Goal: Information Seeking & Learning: Learn about a topic

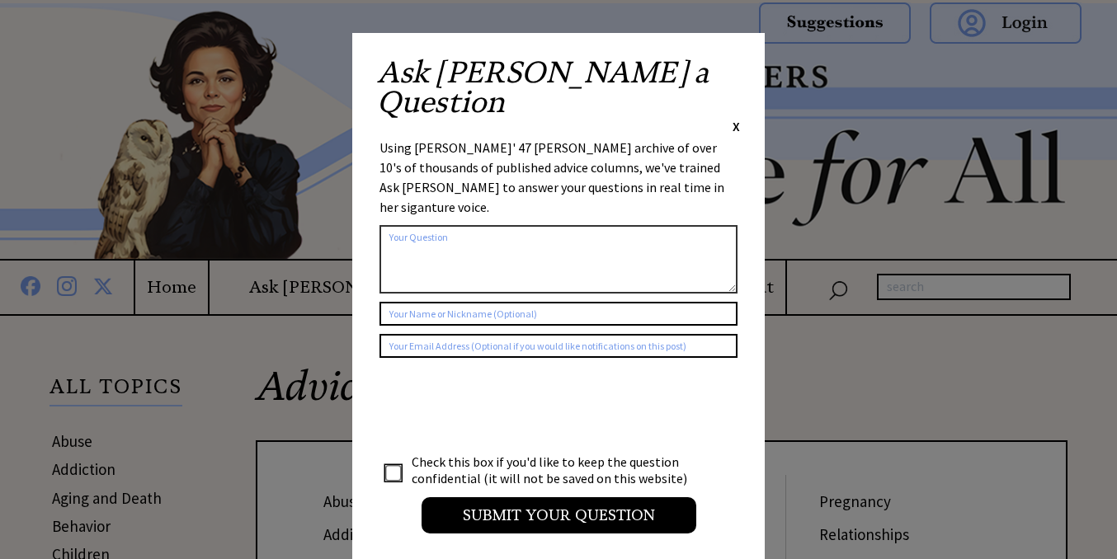
click at [739, 118] on span "X" at bounding box center [736, 126] width 7 height 16
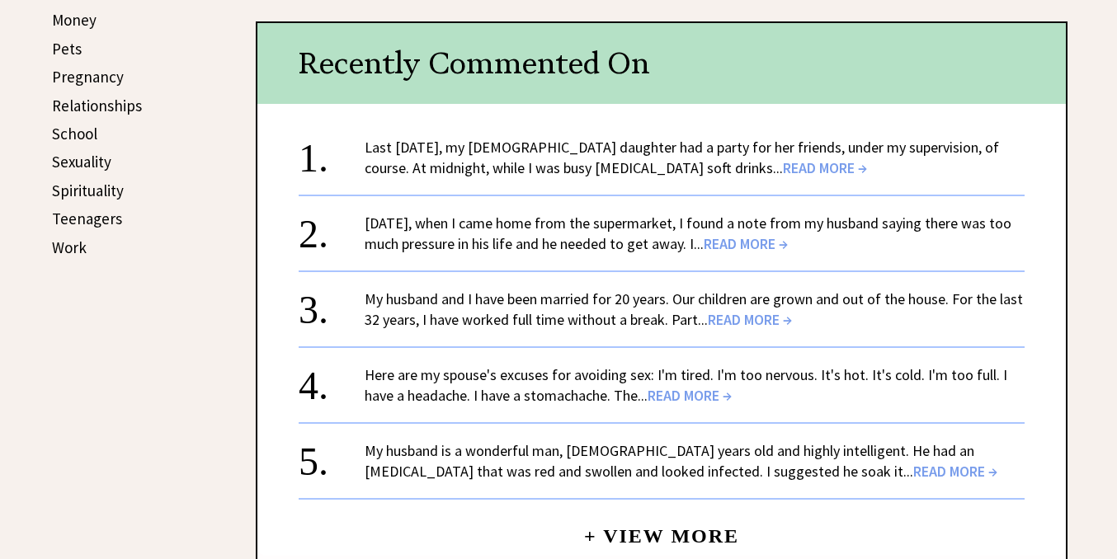
scroll to position [817, 0]
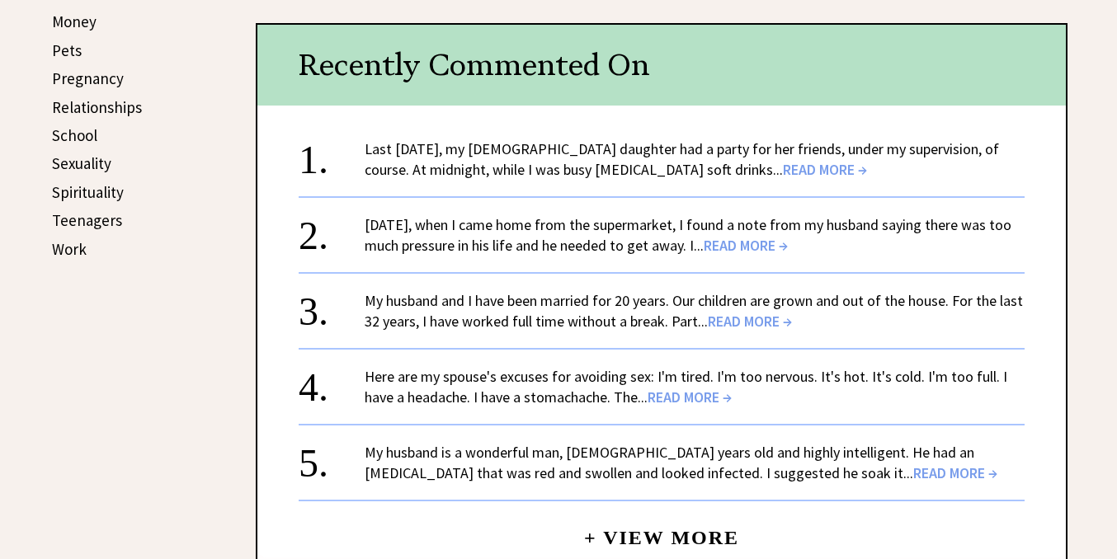
click at [783, 167] on span "READ MORE →" at bounding box center [825, 169] width 84 height 19
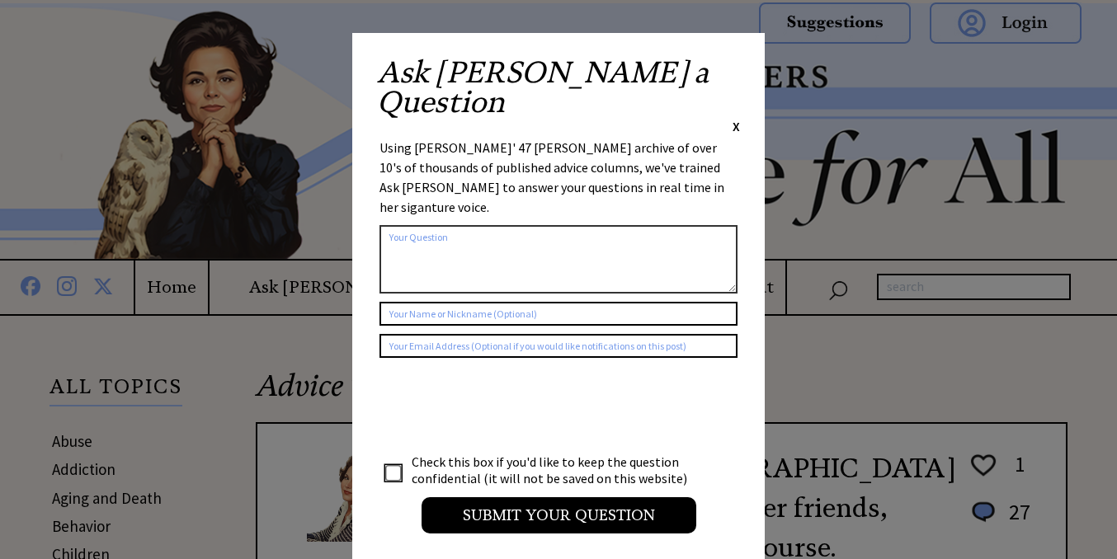
click at [738, 118] on span "X" at bounding box center [736, 126] width 7 height 16
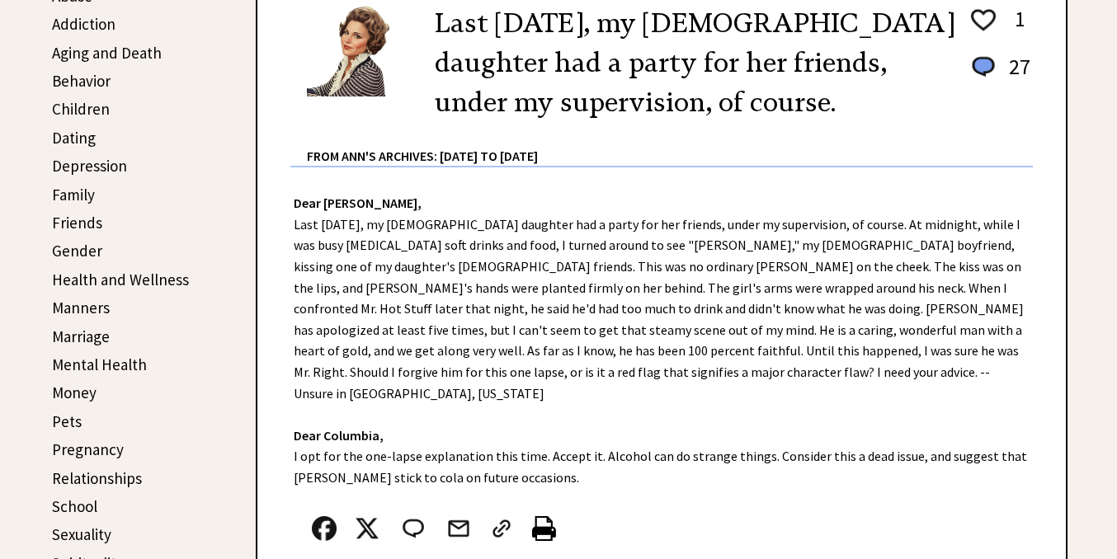
scroll to position [455, 0]
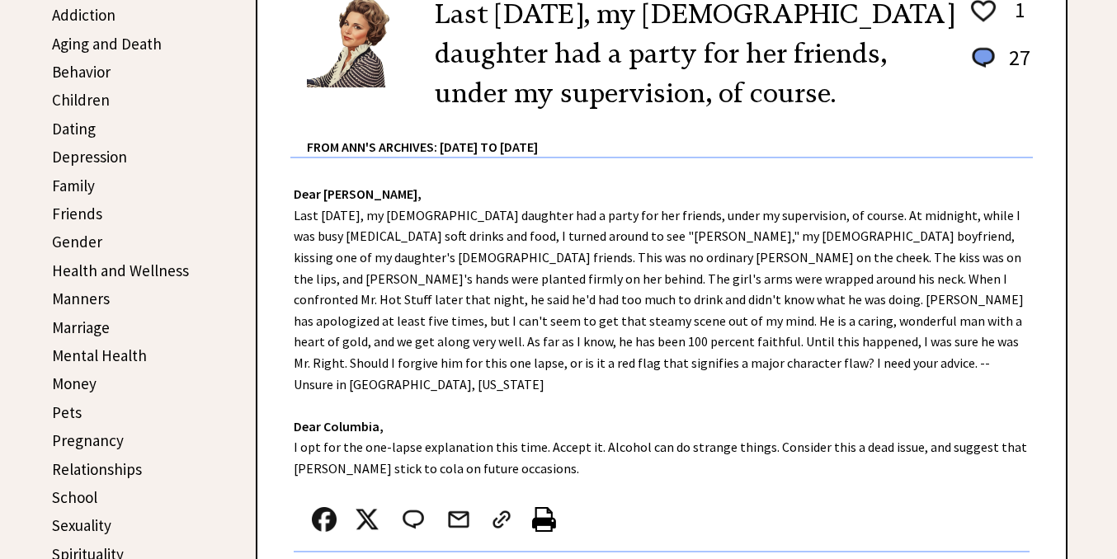
click at [88, 101] on link "Children" at bounding box center [81, 100] width 58 height 20
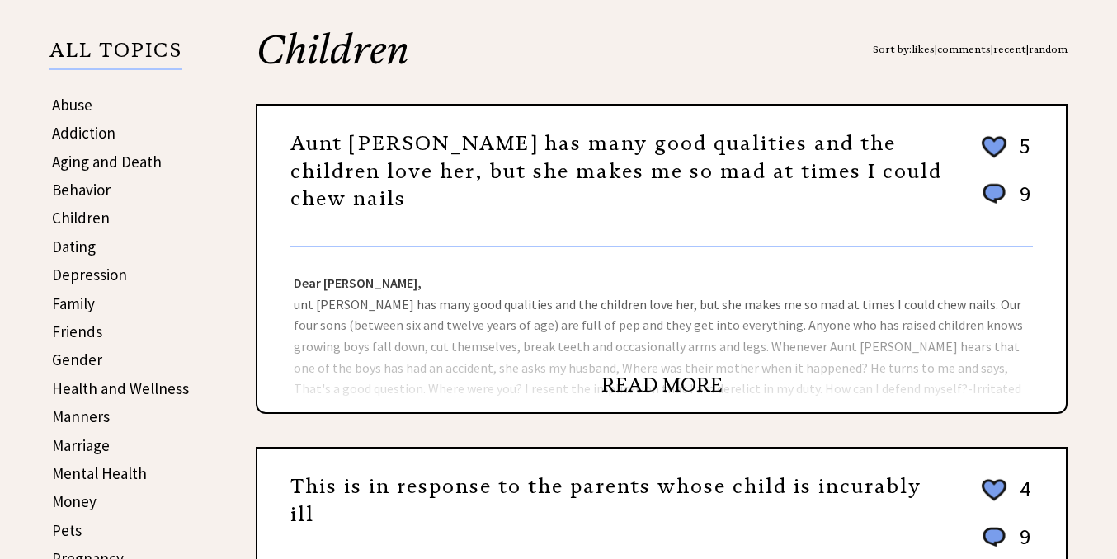
scroll to position [325, 0]
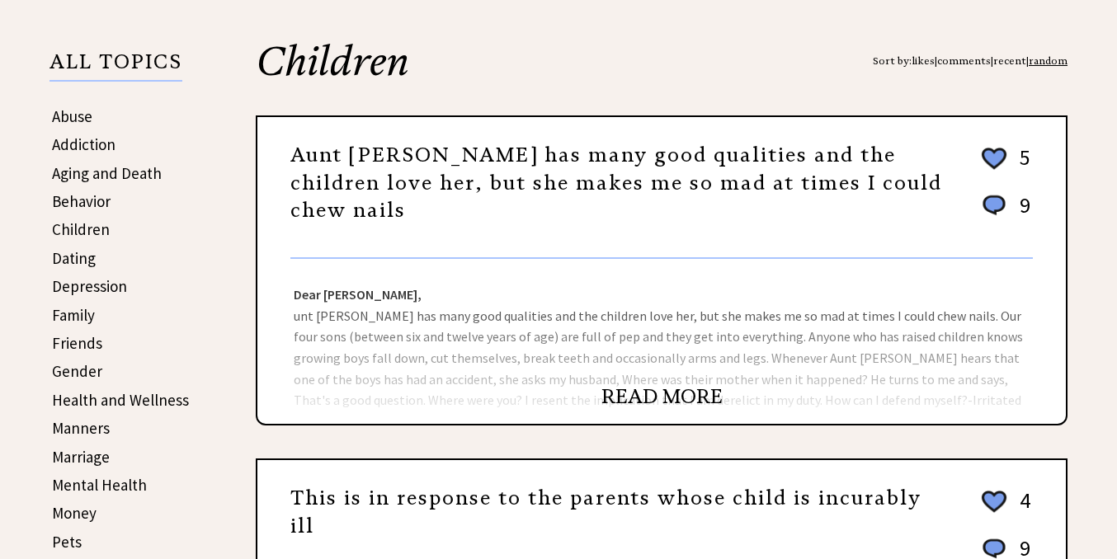
click at [649, 394] on link "READ MORE" at bounding box center [661, 396] width 121 height 25
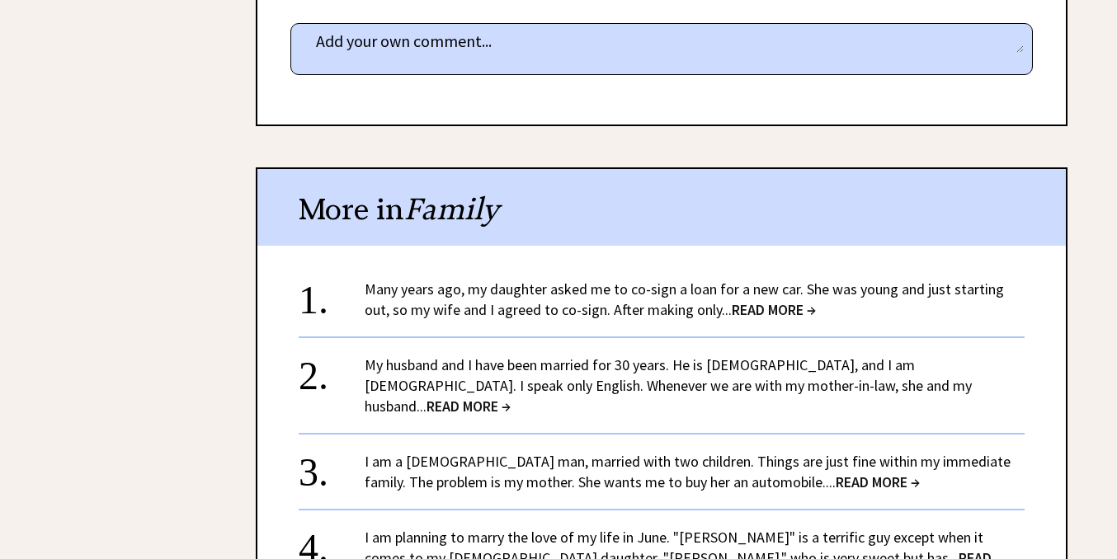
scroll to position [1107, 0]
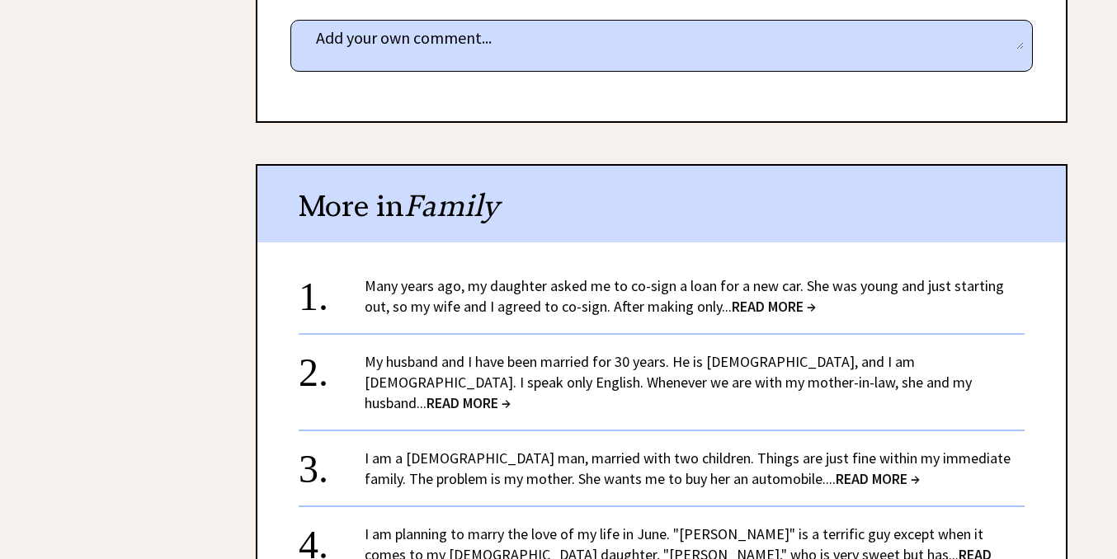
click at [756, 297] on span "READ MORE →" at bounding box center [774, 306] width 84 height 19
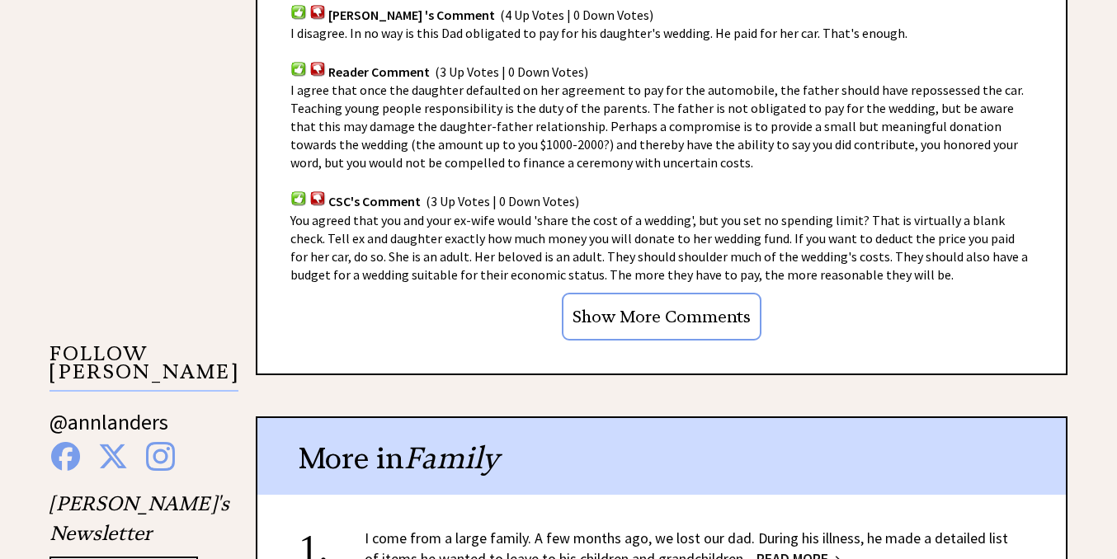
scroll to position [1350, 0]
click at [705, 295] on input "Show More Comments" at bounding box center [662, 316] width 200 height 48
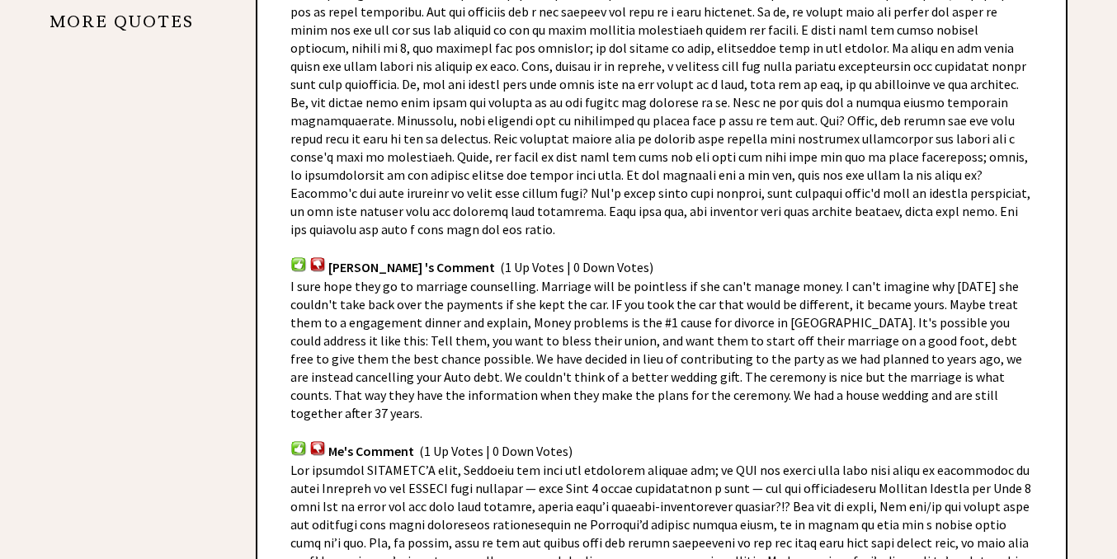
scroll to position [2283, 0]
click at [636, 277] on span "I sure hope they go to marriage counselling. Marriage will be pointless if she …" at bounding box center [656, 349] width 732 height 144
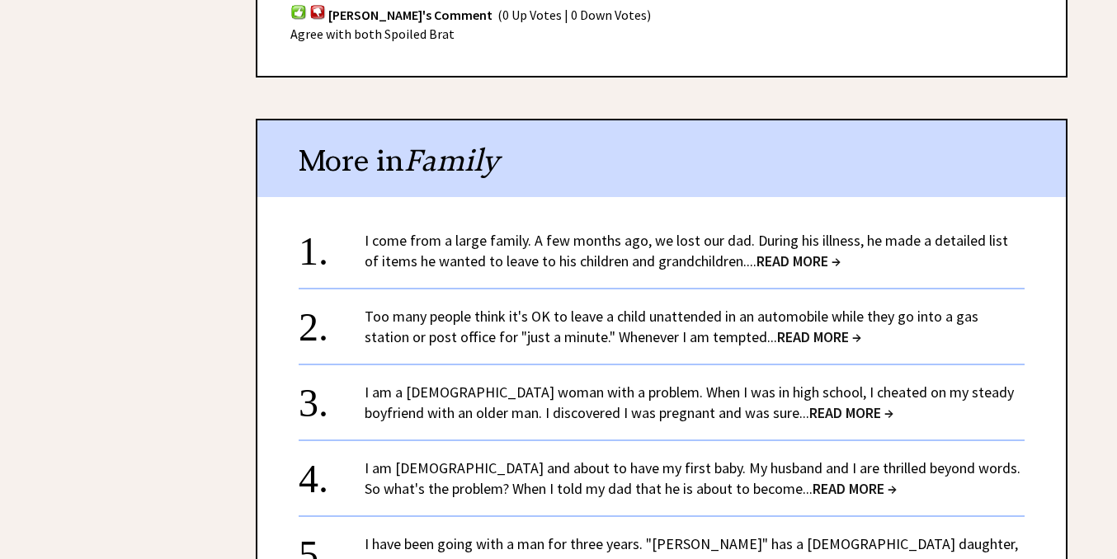
scroll to position [4067, 0]
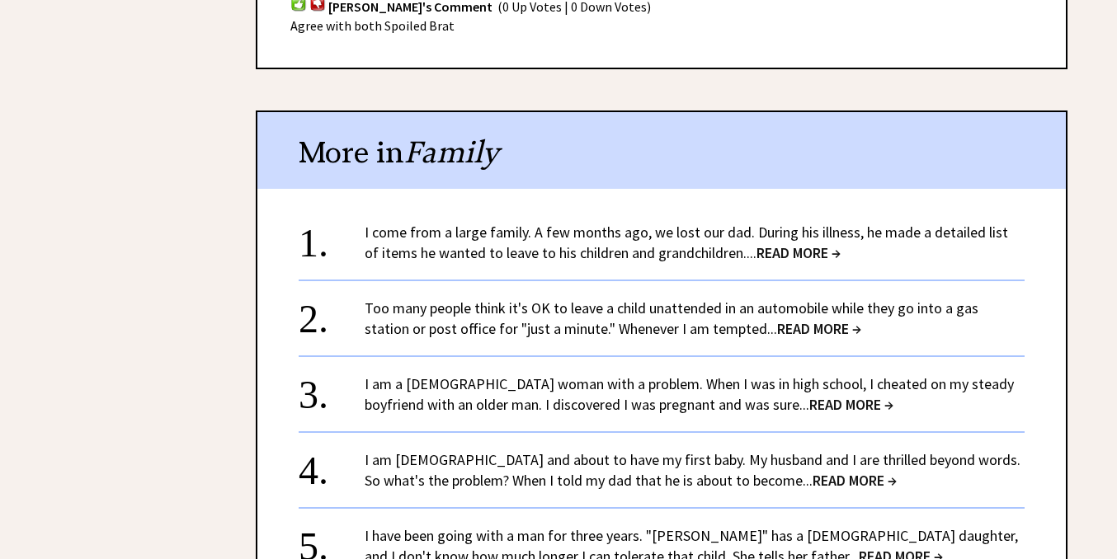
click at [631, 223] on link "I come from a large family. A few months ago, we lost our dad. During his illne…" at bounding box center [686, 243] width 643 height 40
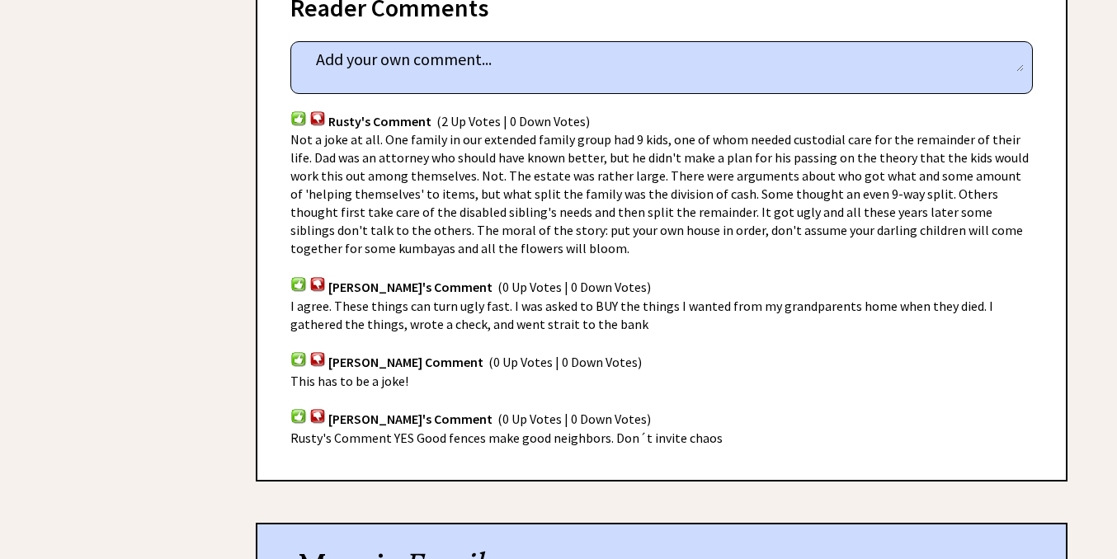
scroll to position [1098, 0]
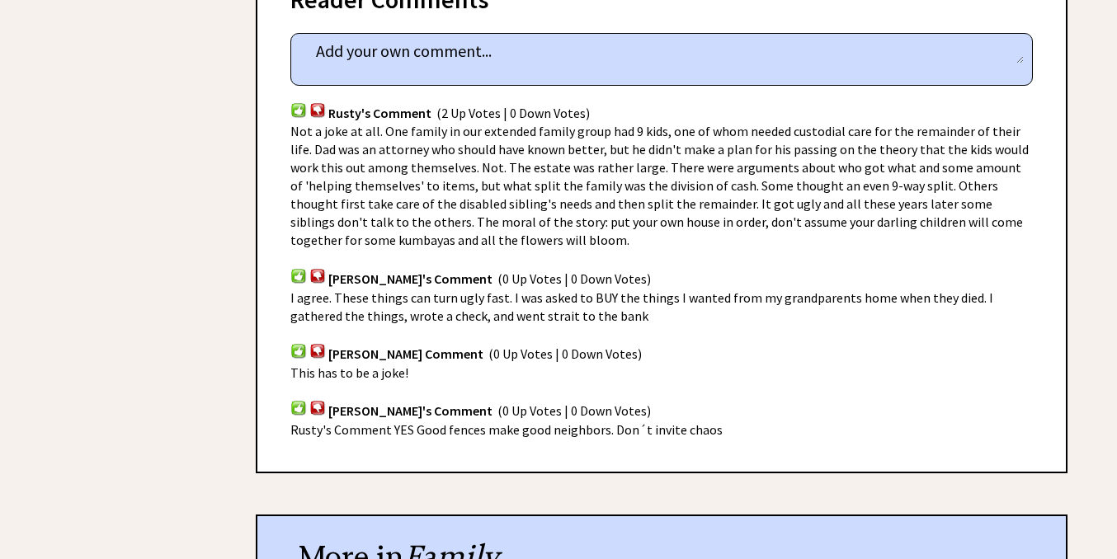
click at [631, 172] on span "Not a joke at all. One family in our extended family group had 9 kids, one of w…" at bounding box center [659, 185] width 738 height 125
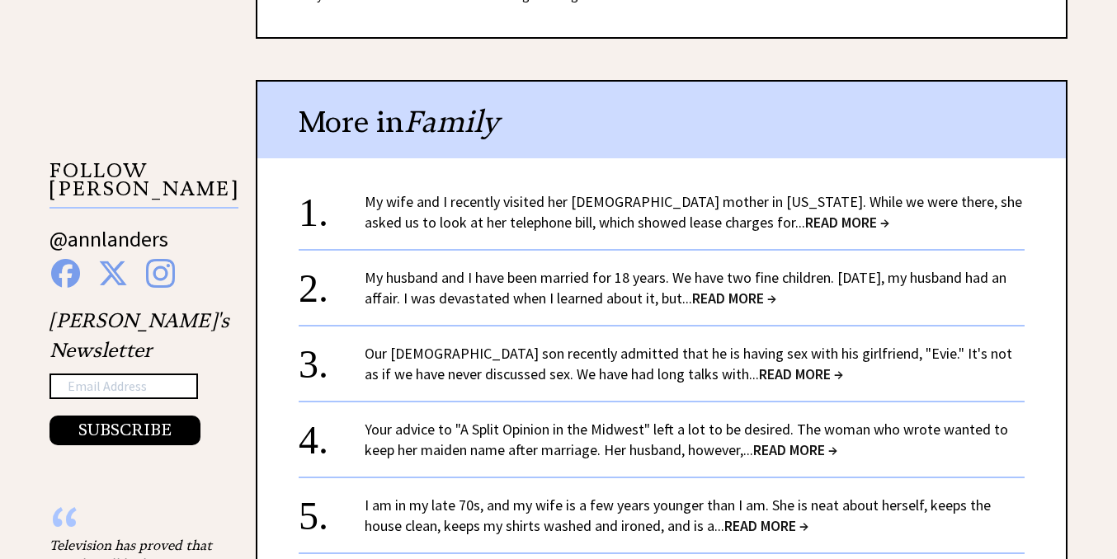
scroll to position [1538, 0]
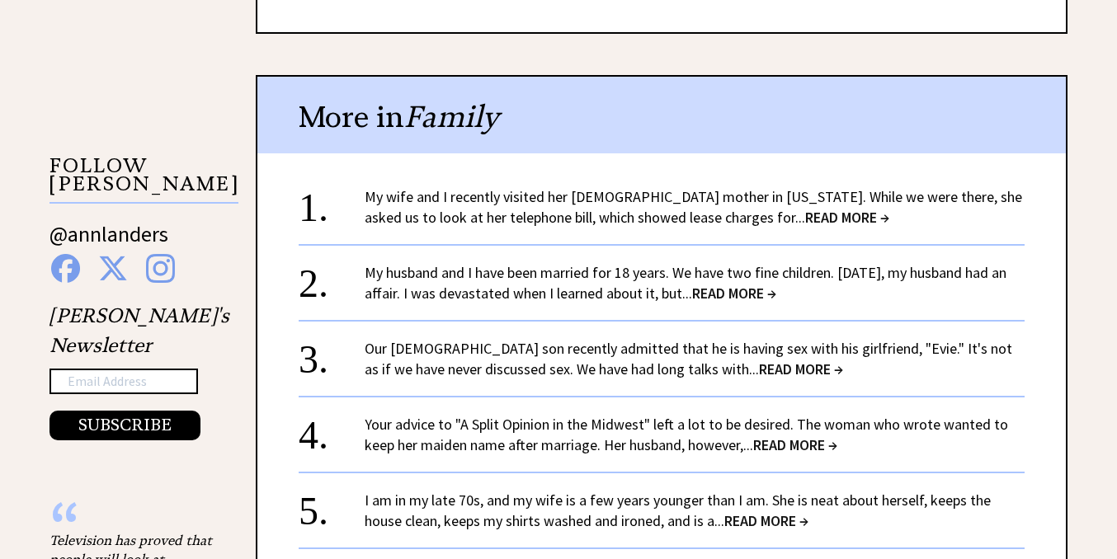
click at [805, 208] on span "READ MORE →" at bounding box center [847, 217] width 84 height 19
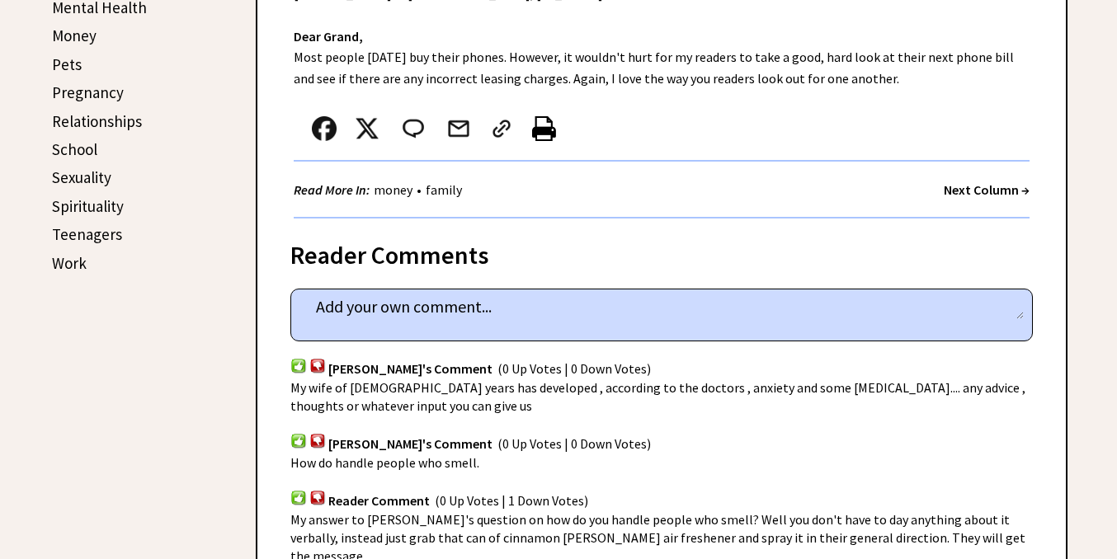
scroll to position [851, 0]
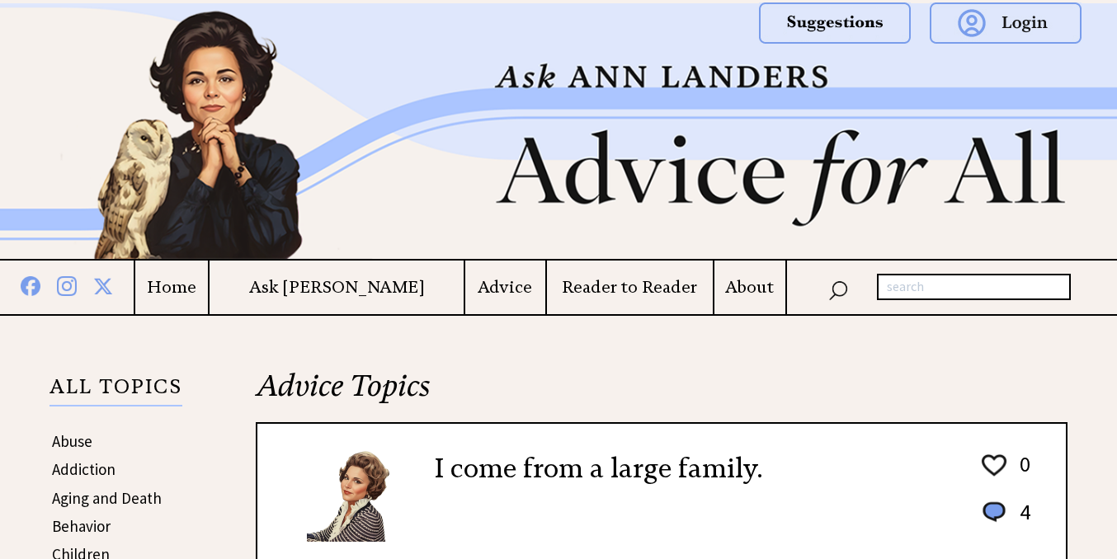
scroll to position [1538, 0]
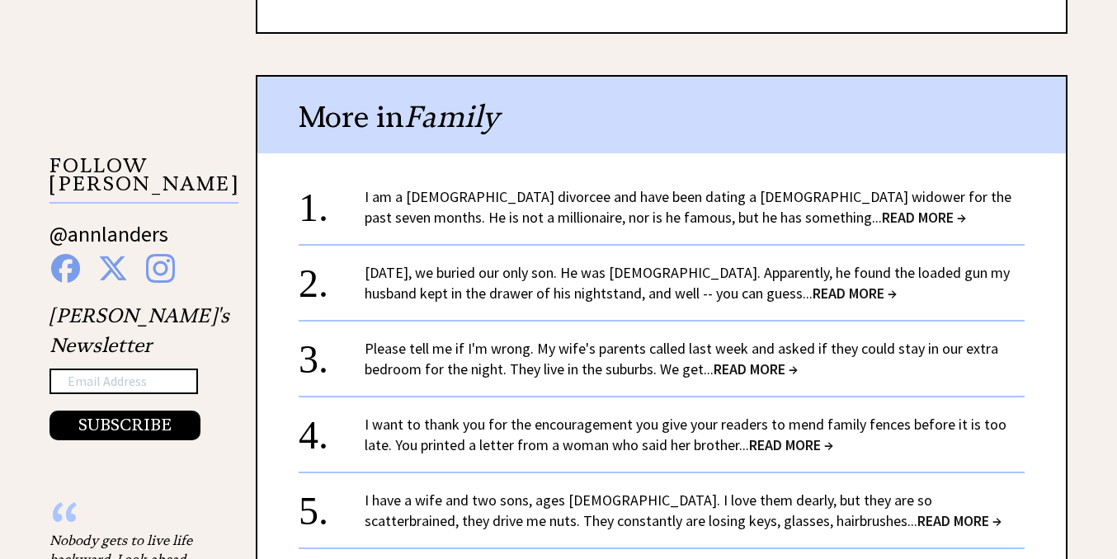
click at [491, 263] on link "Yesterday, we buried our only son. He was 9 years old. Apparently, he found the…" at bounding box center [687, 283] width 645 height 40
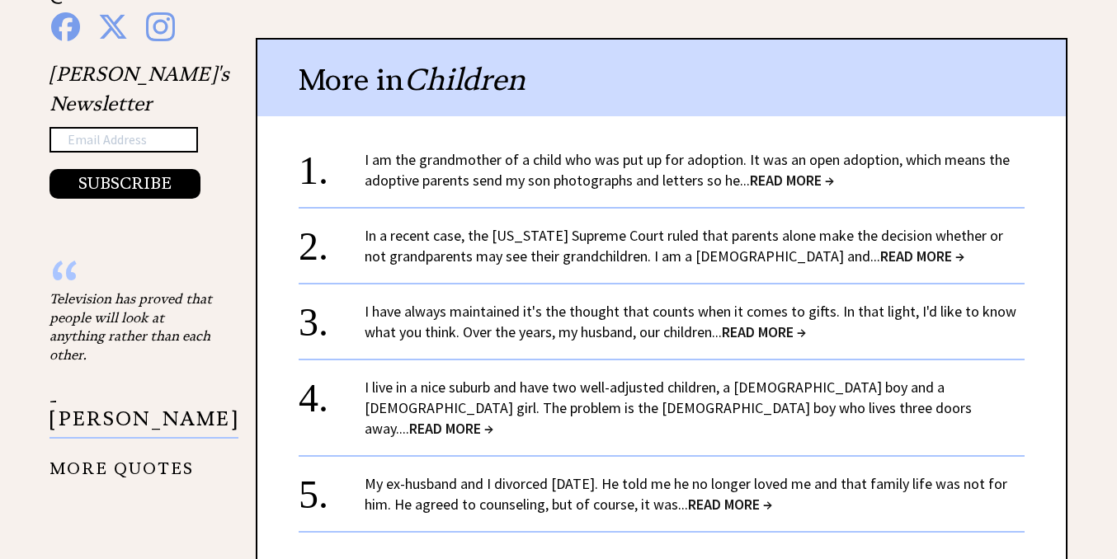
scroll to position [1782, 0]
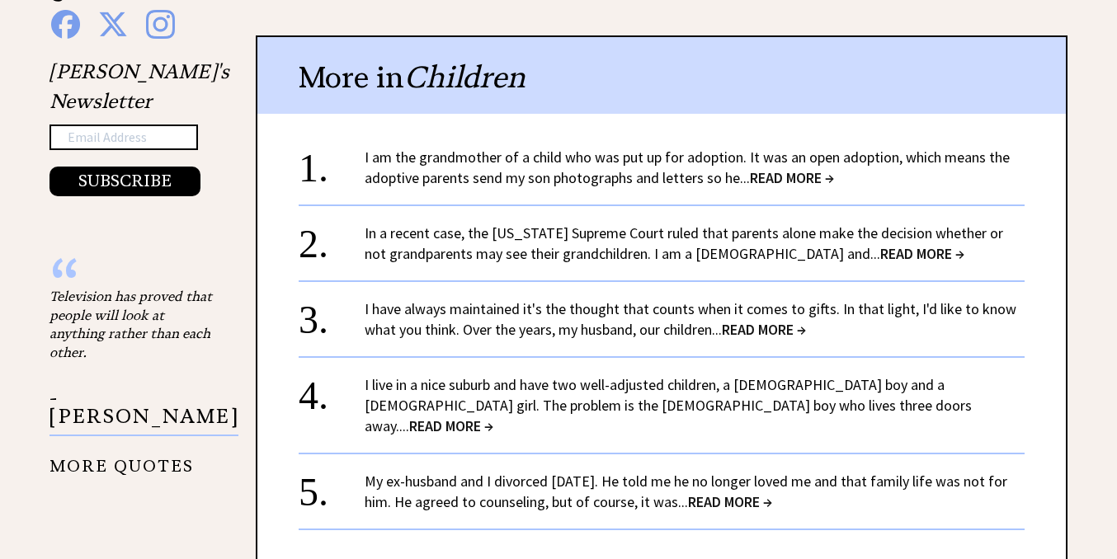
click at [507, 318] on link "I have always maintained it's the thought that counts when it comes to gifts. I…" at bounding box center [691, 319] width 652 height 40
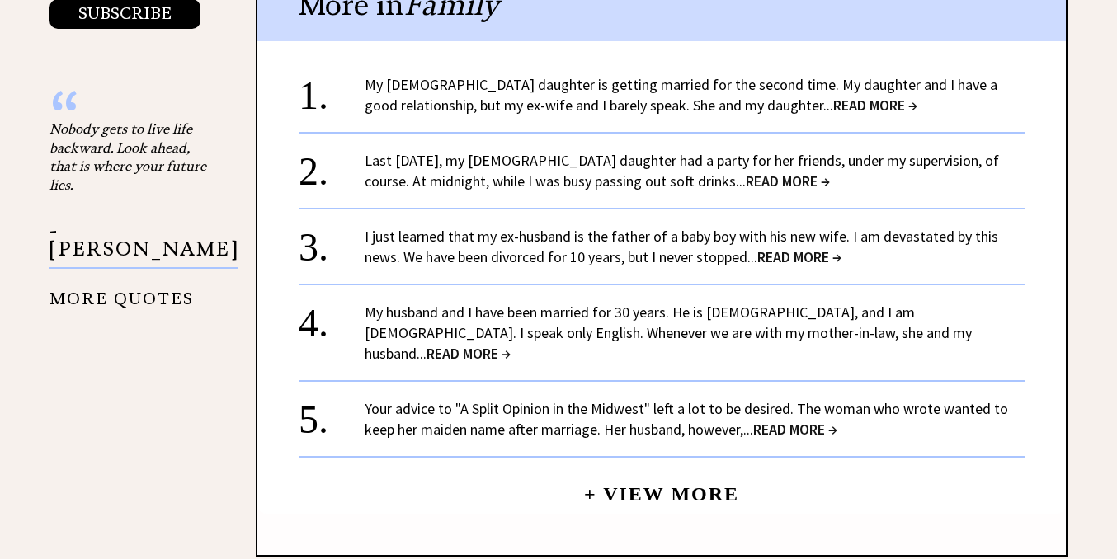
scroll to position [1952, 0]
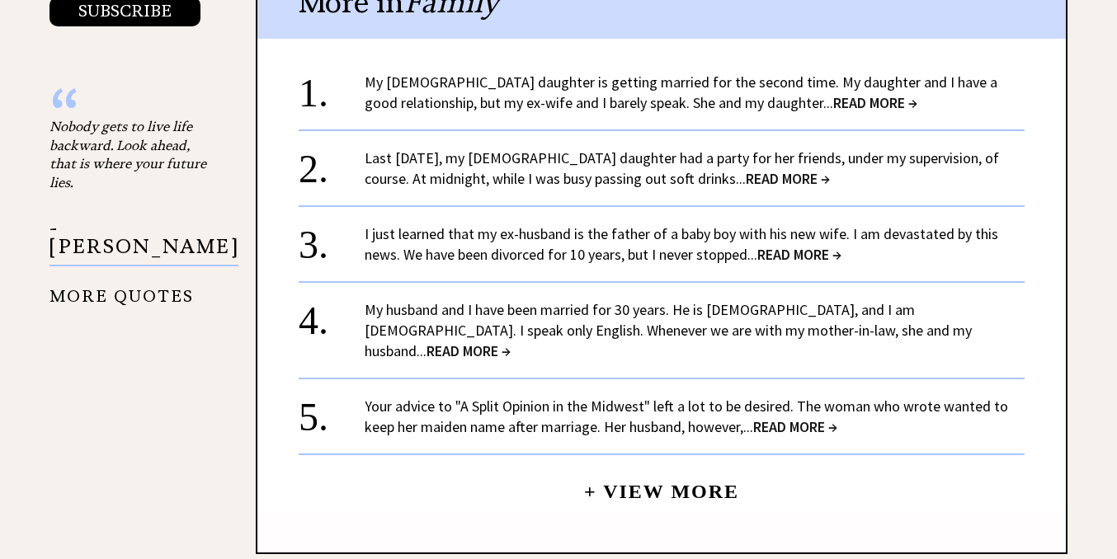
click at [537, 224] on link "I just learned that my ex-husband is the father of a baby boy with his new wife…" at bounding box center [682, 244] width 634 height 40
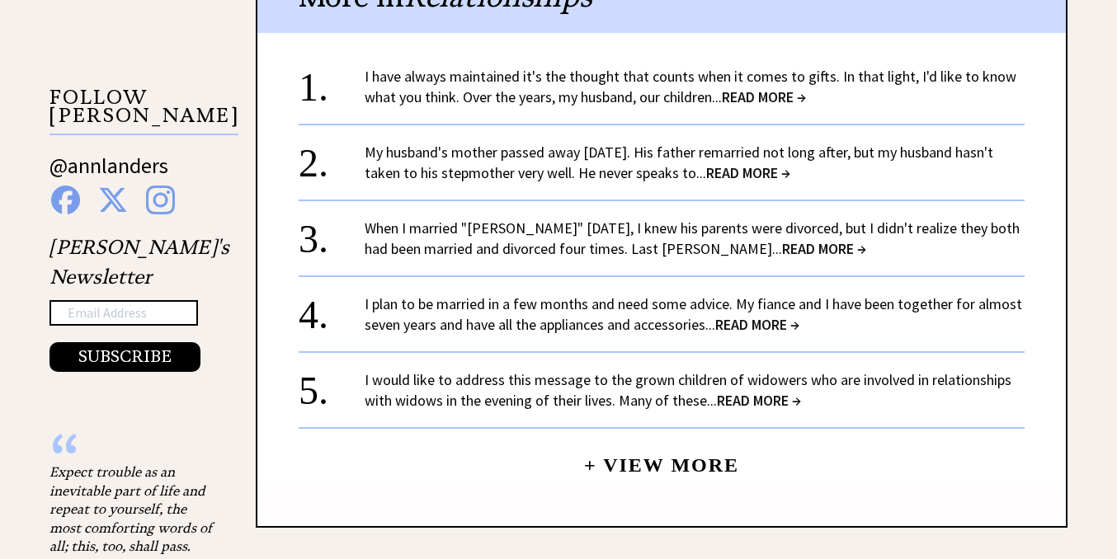
scroll to position [1613, 0]
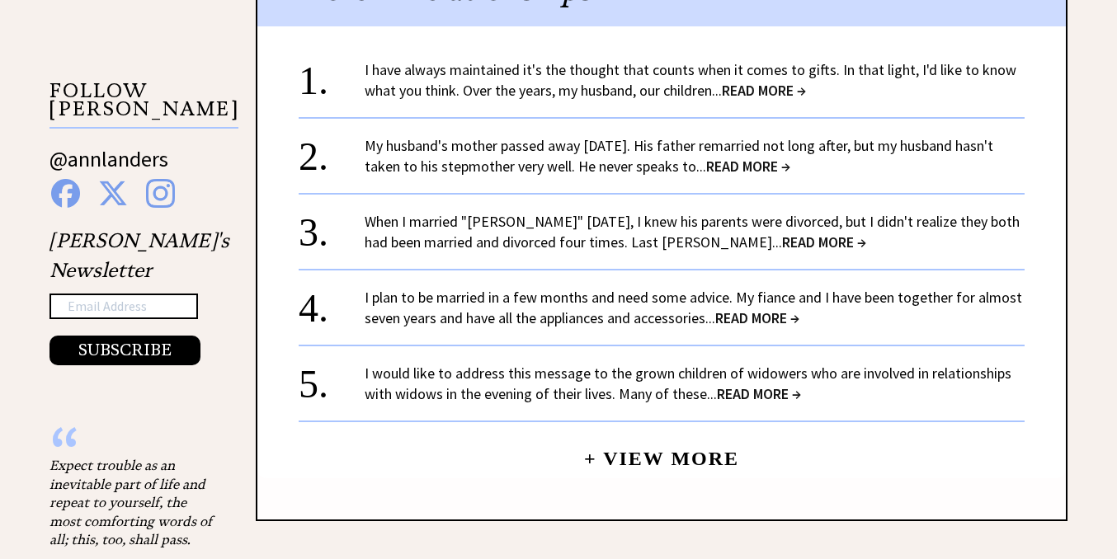
click at [557, 172] on link "My husband's mother passed away [DATE]. His father remarried not long after, bu…" at bounding box center [679, 156] width 629 height 40
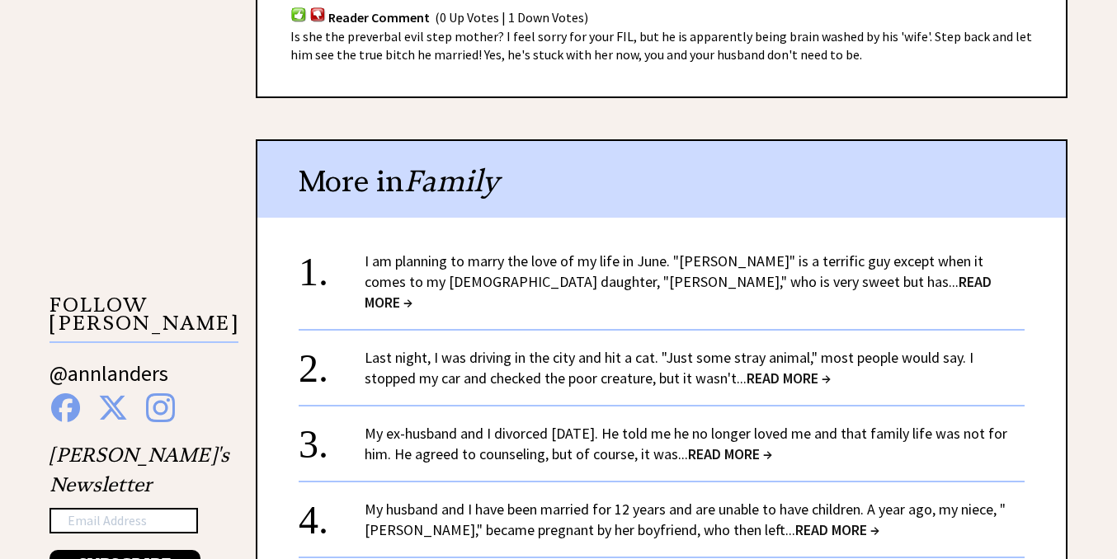
scroll to position [1403, 0]
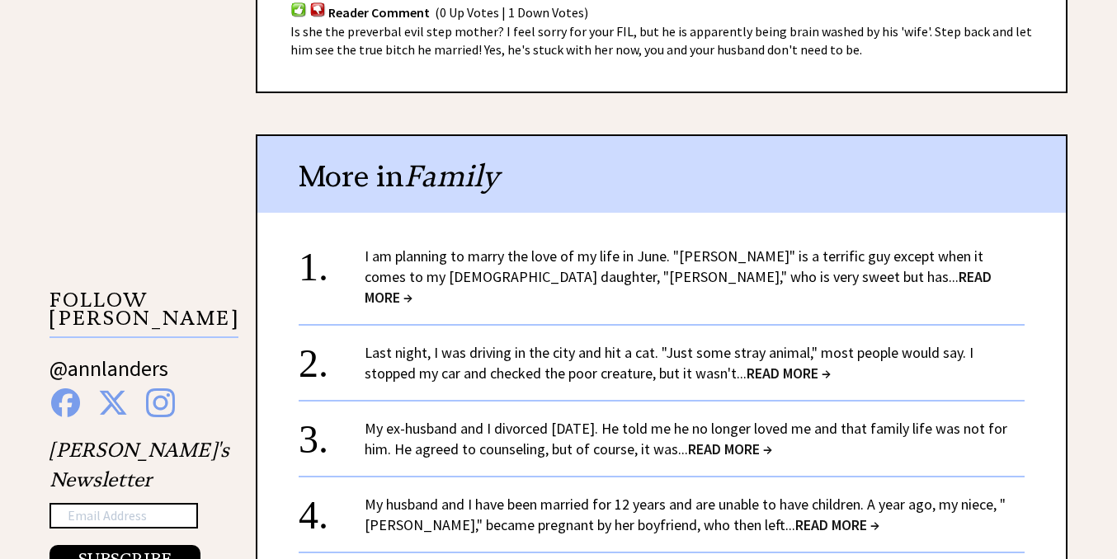
click at [579, 247] on link "I am planning to marry the love of my life in June. "Phillip" is a terrific guy…" at bounding box center [678, 277] width 627 height 60
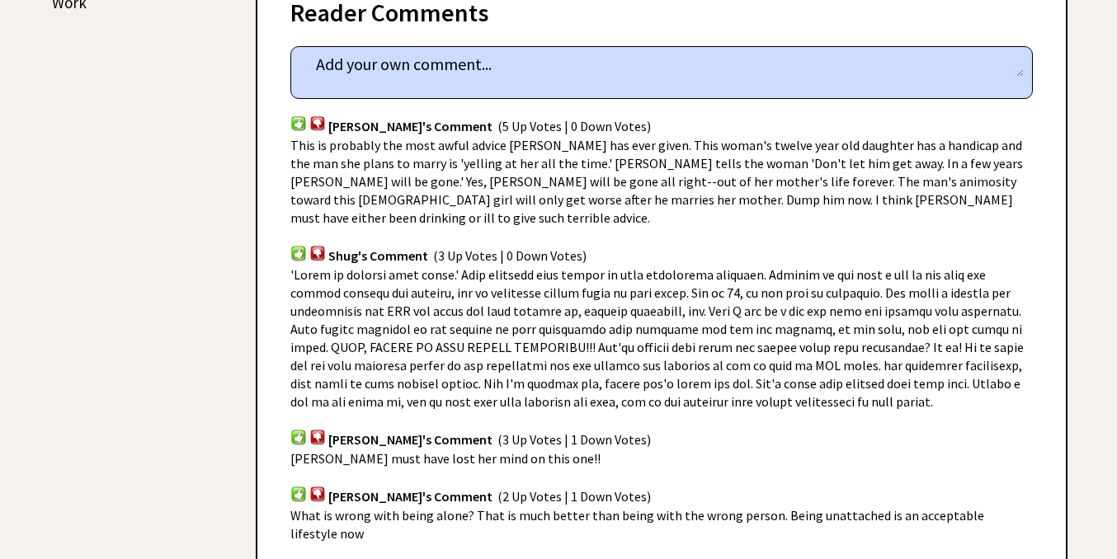
scroll to position [1076, 0]
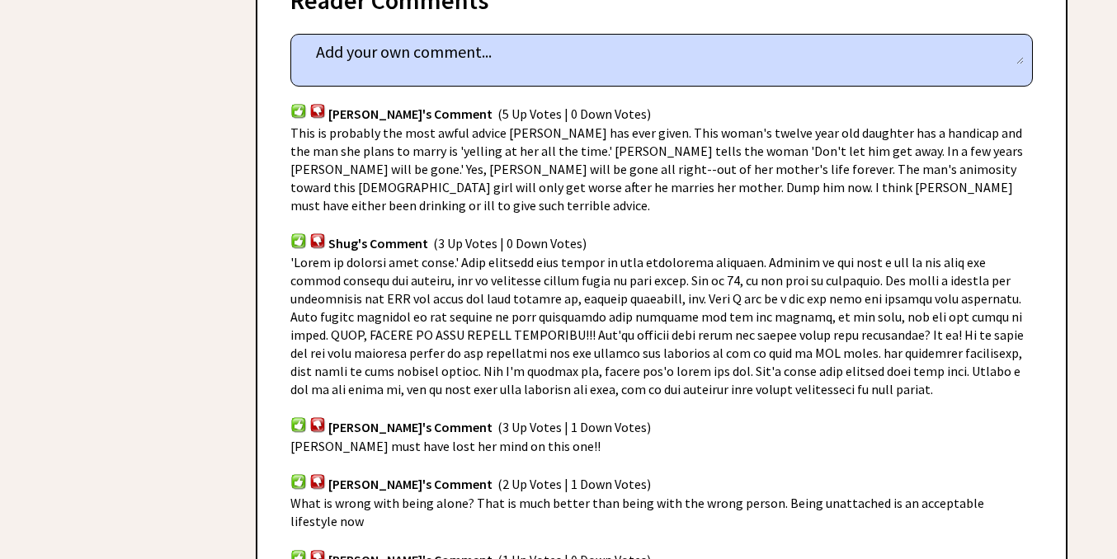
click at [574, 254] on span at bounding box center [656, 326] width 733 height 144
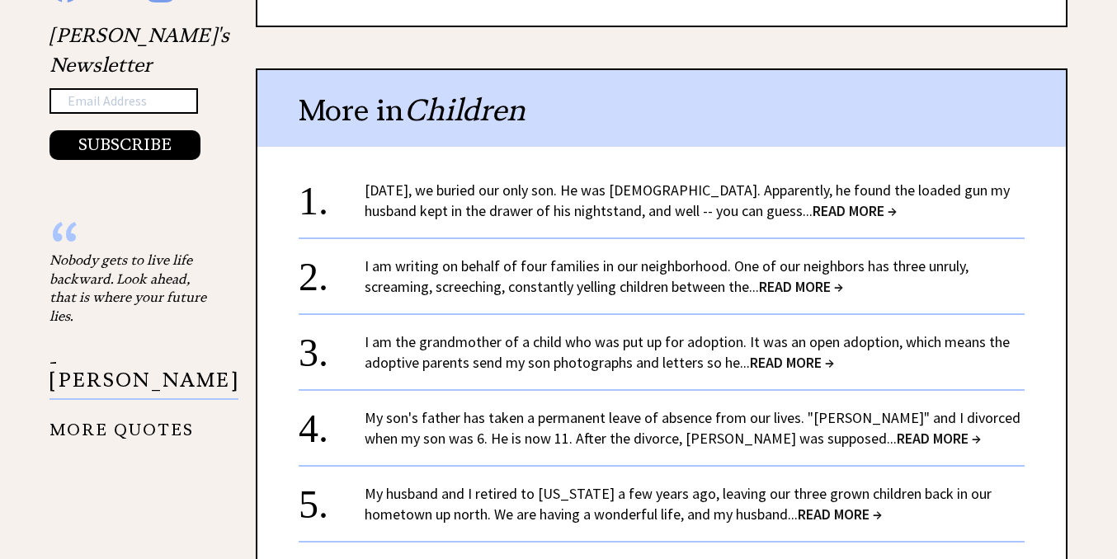
scroll to position [1830, 0]
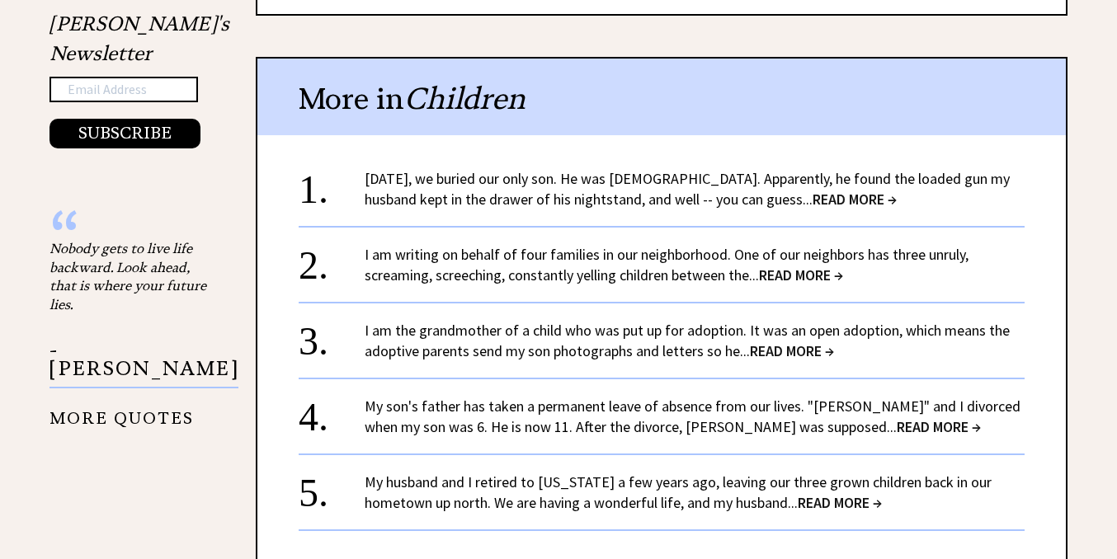
click at [595, 397] on link "My son's father has taken a permanent leave of absence from our lives. "[PERSON…" at bounding box center [693, 417] width 656 height 40
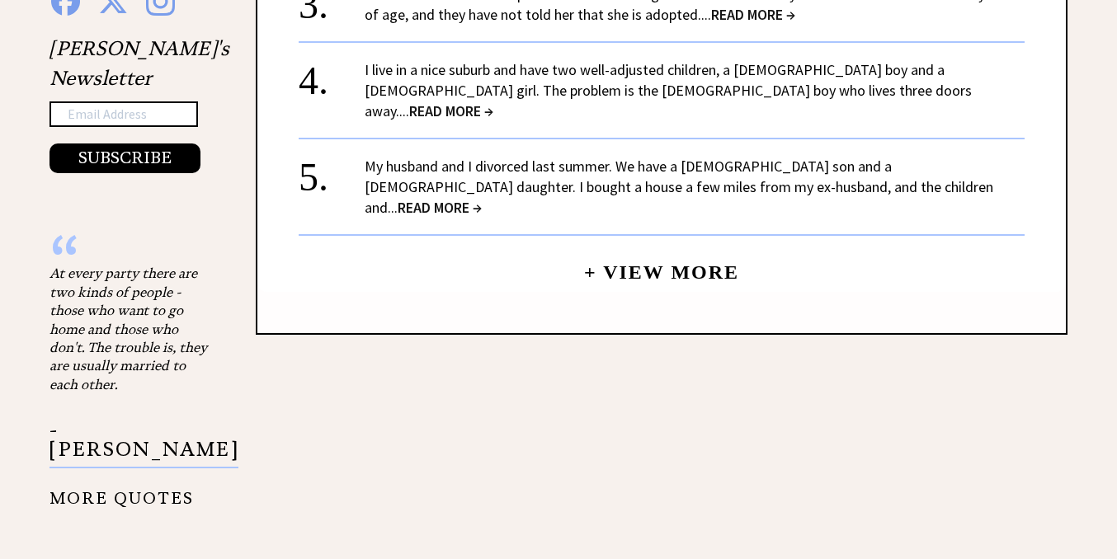
scroll to position [1804, 0]
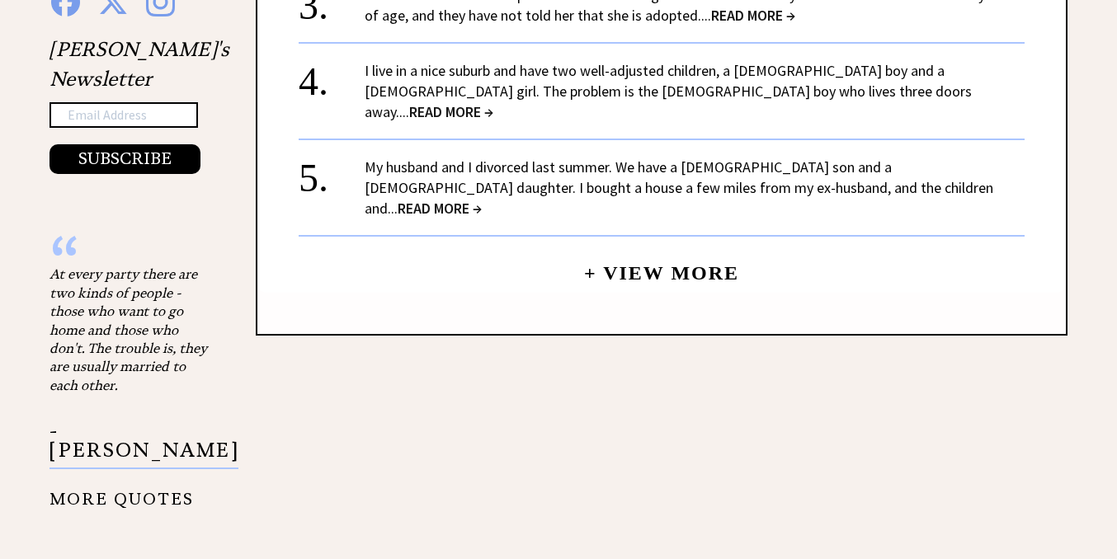
click at [639, 169] on link "My husband and I divorced last summer. We have a 9-year-old son and a 6-year-ol…" at bounding box center [679, 188] width 629 height 60
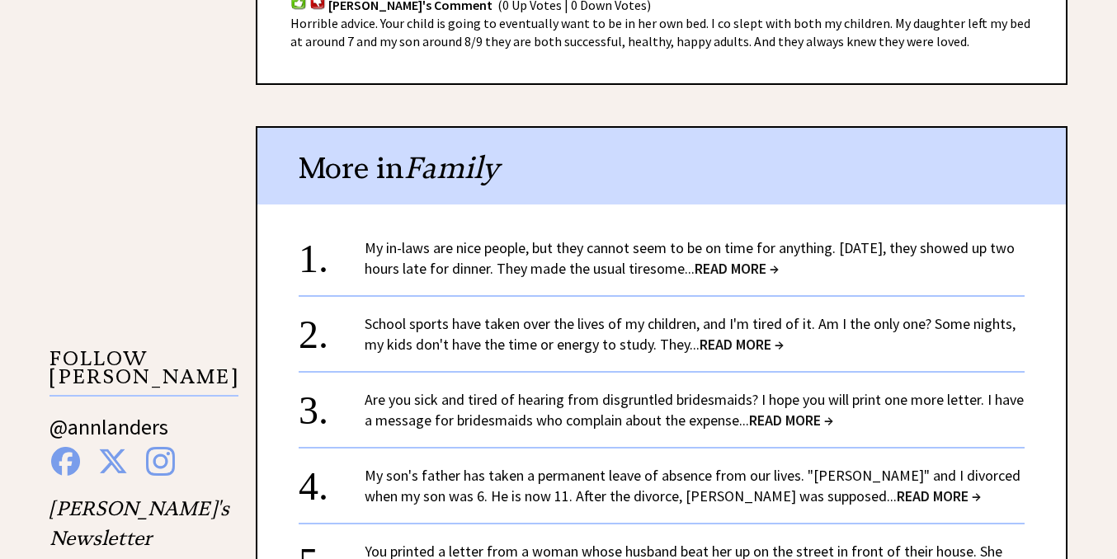
scroll to position [1350, 0]
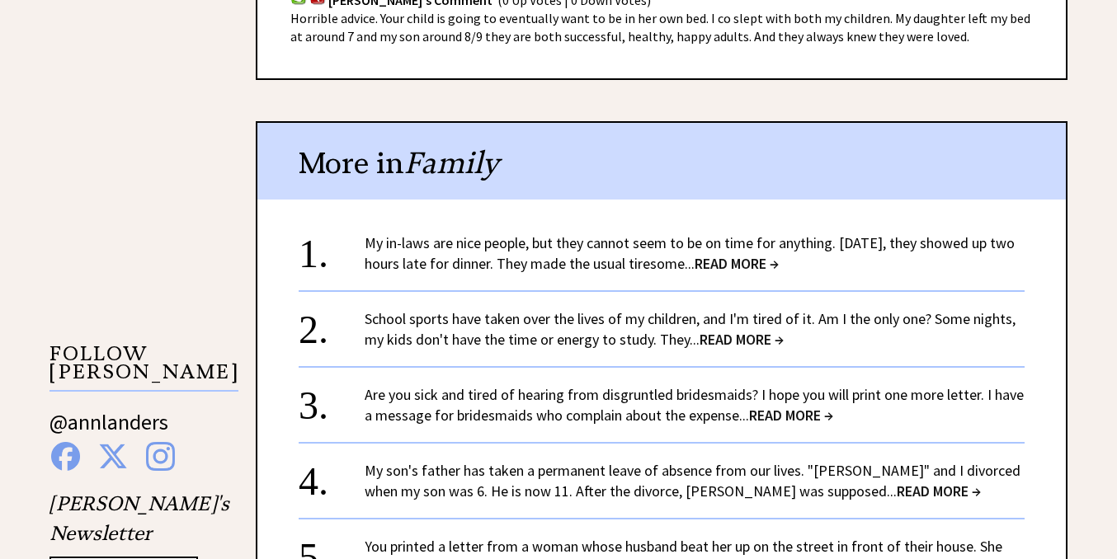
click at [645, 233] on link "My in-laws are nice people, but they cannot seem to be on time for anything. La…" at bounding box center [690, 253] width 650 height 40
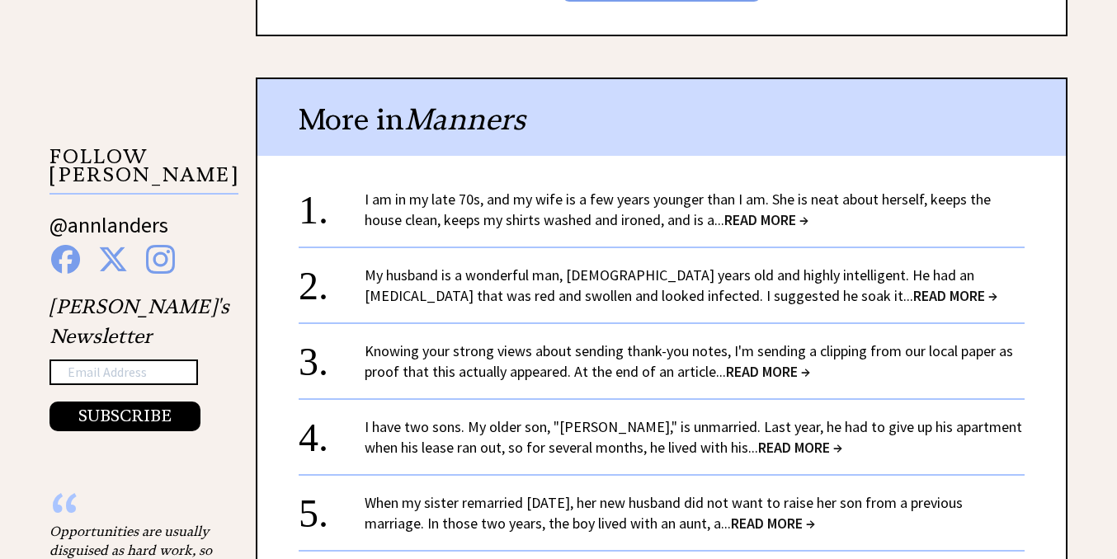
scroll to position [1549, 0]
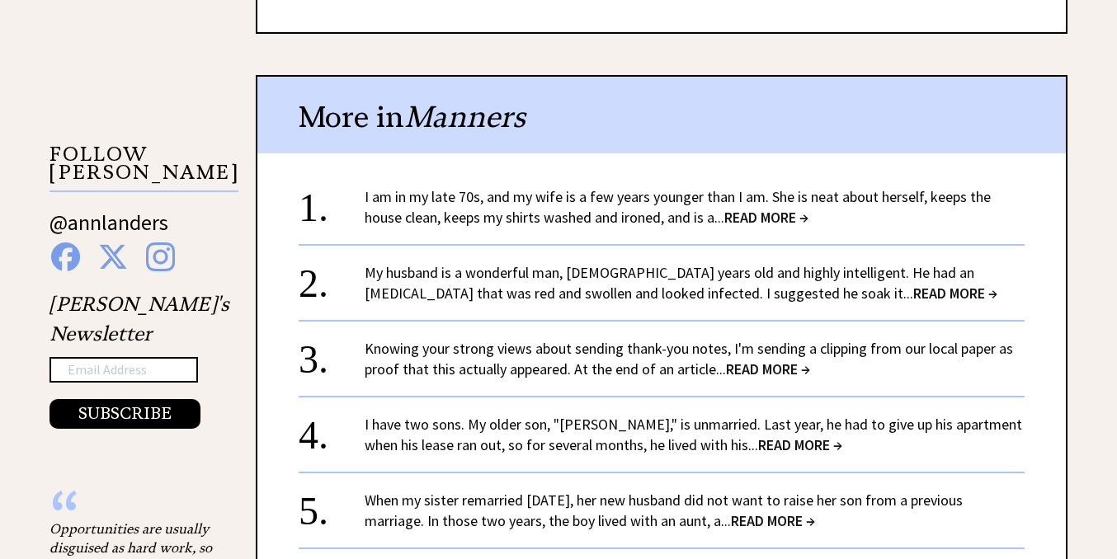
click at [619, 187] on link "I am in my late 70s, and my wife is a few years younger than I am. She is neat …" at bounding box center [678, 207] width 626 height 40
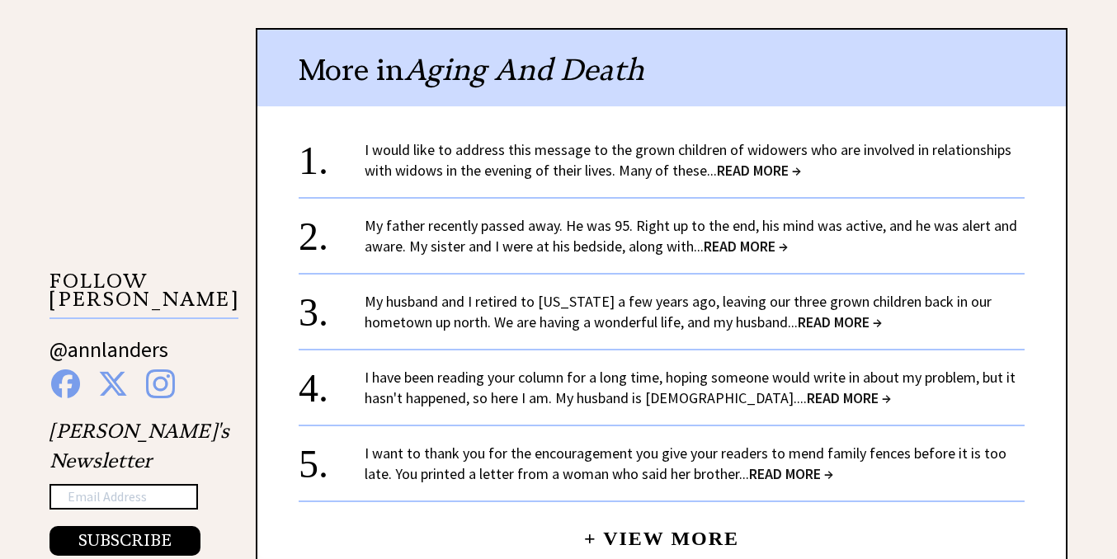
scroll to position [1426, 0]
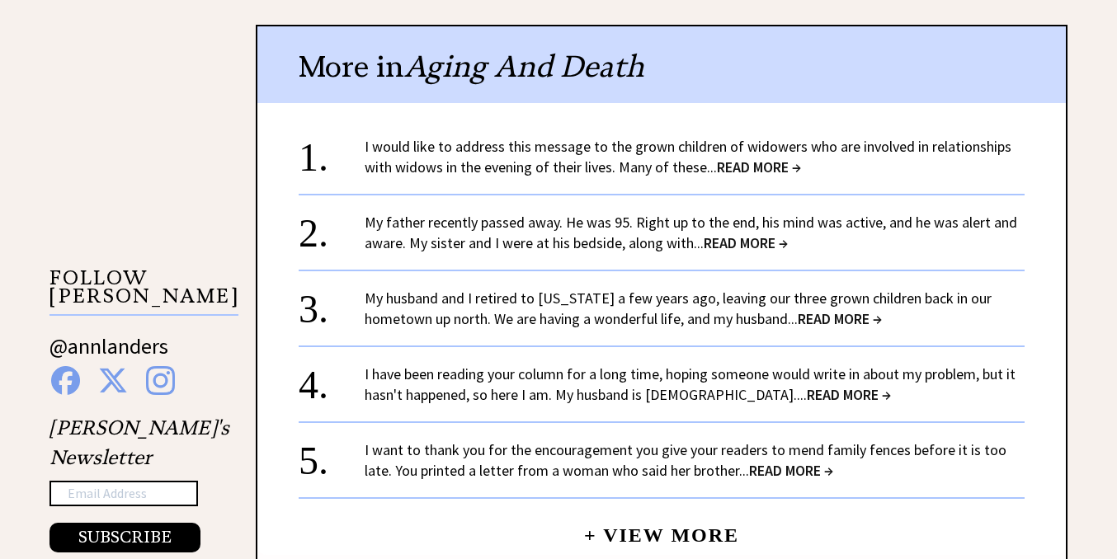
click at [615, 167] on link "I would like to address this message to the grown children of widowers who are …" at bounding box center [688, 157] width 647 height 40
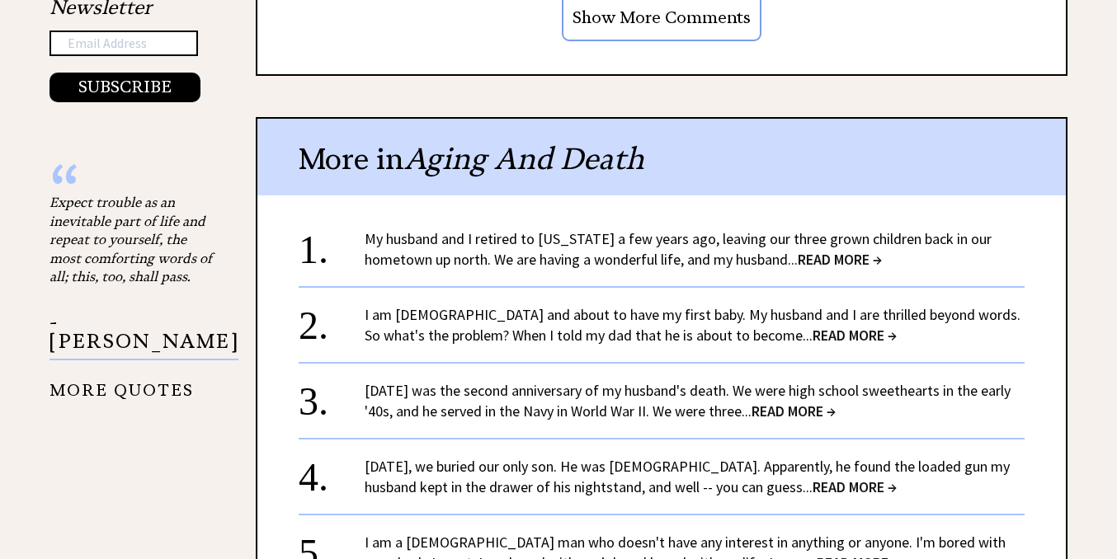
scroll to position [1883, 0]
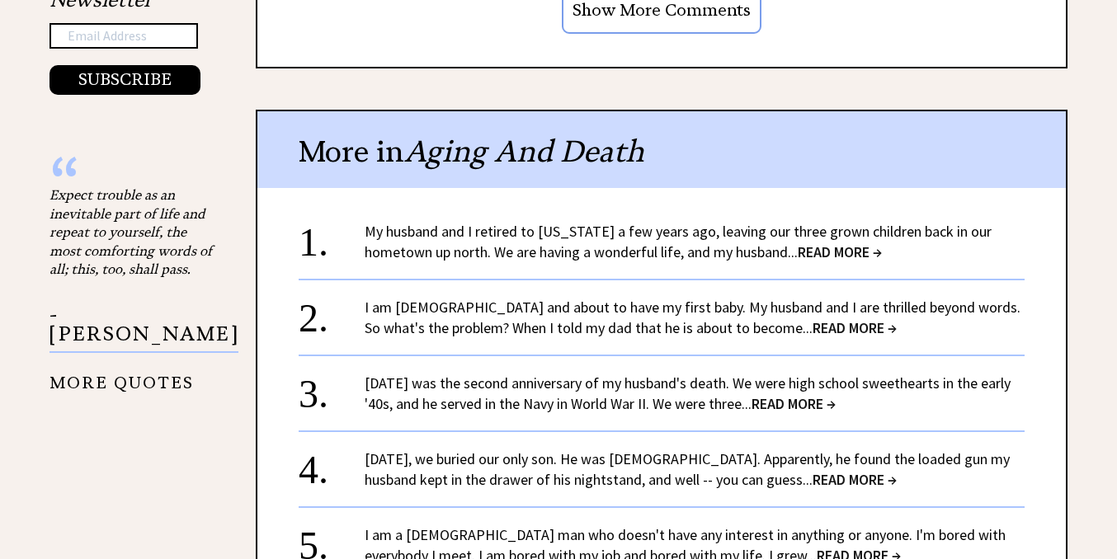
click at [743, 222] on link "My husband and I retired to Florida a few years ago, leaving our three grown ch…" at bounding box center [678, 242] width 627 height 40
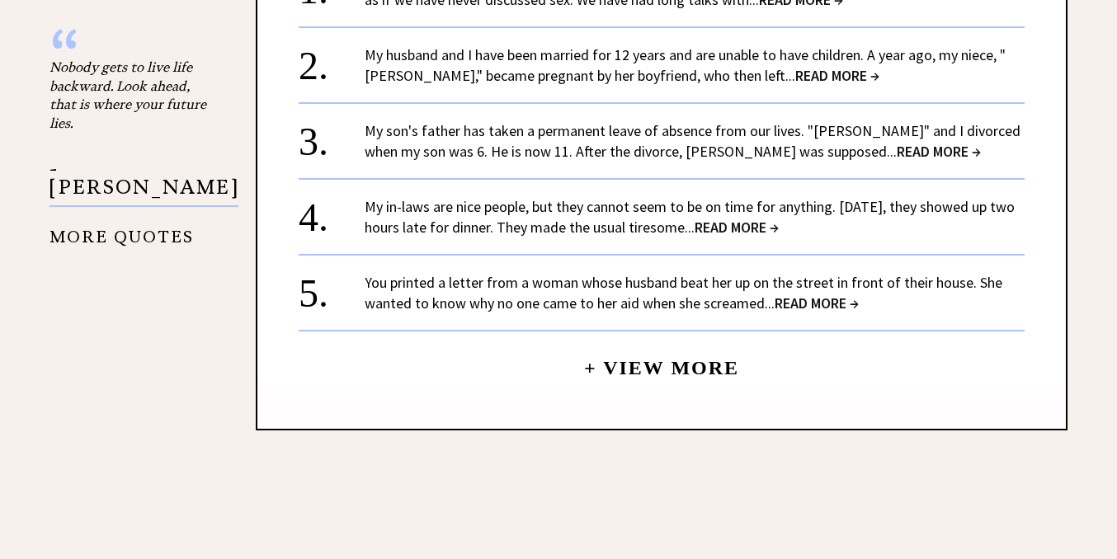
scroll to position [2014, 0]
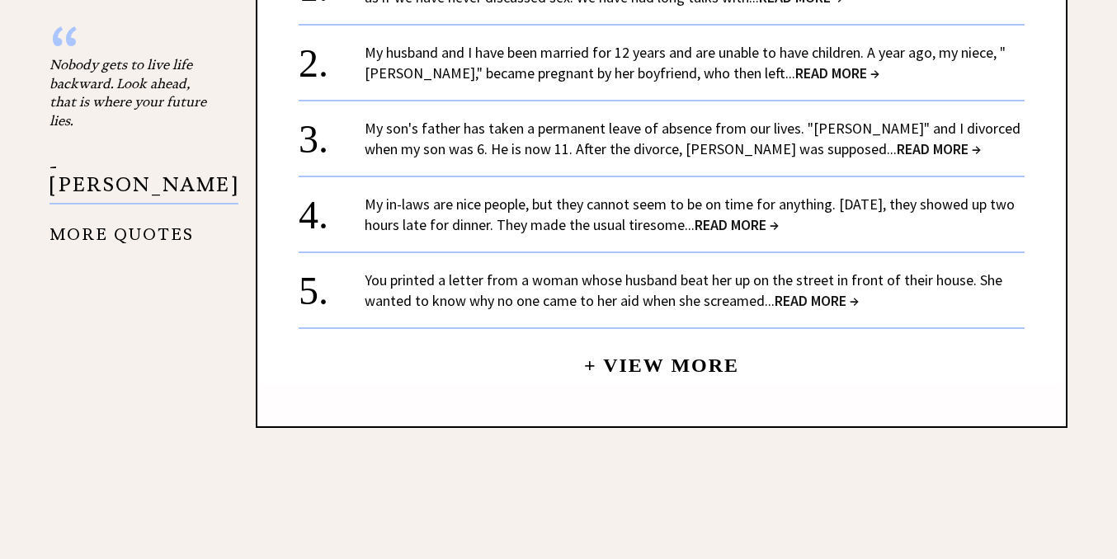
click at [730, 285] on link "You printed a letter from a woman whose husband beat her up on the street in fr…" at bounding box center [684, 291] width 638 height 40
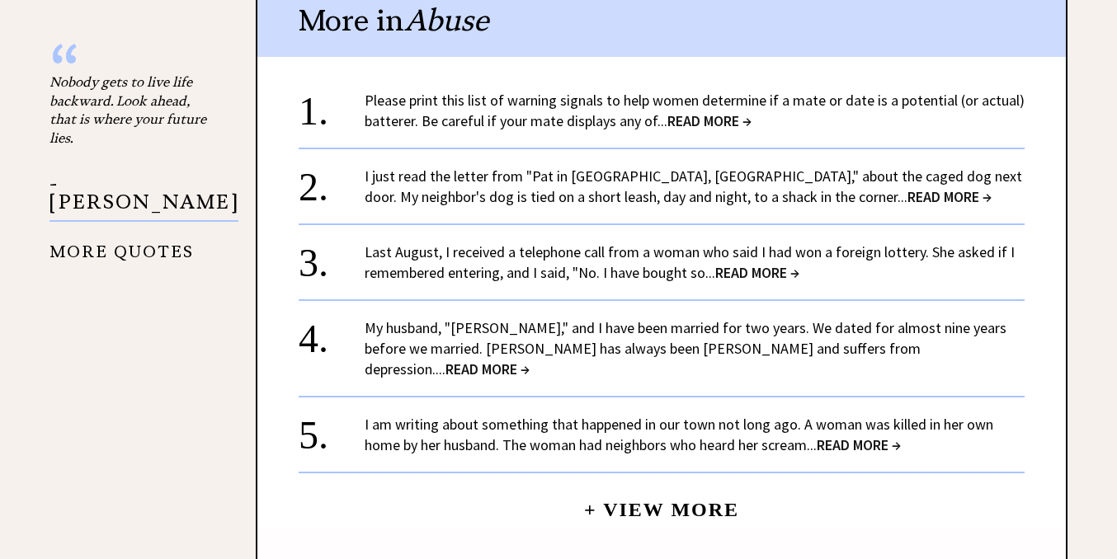
scroll to position [1999, 0]
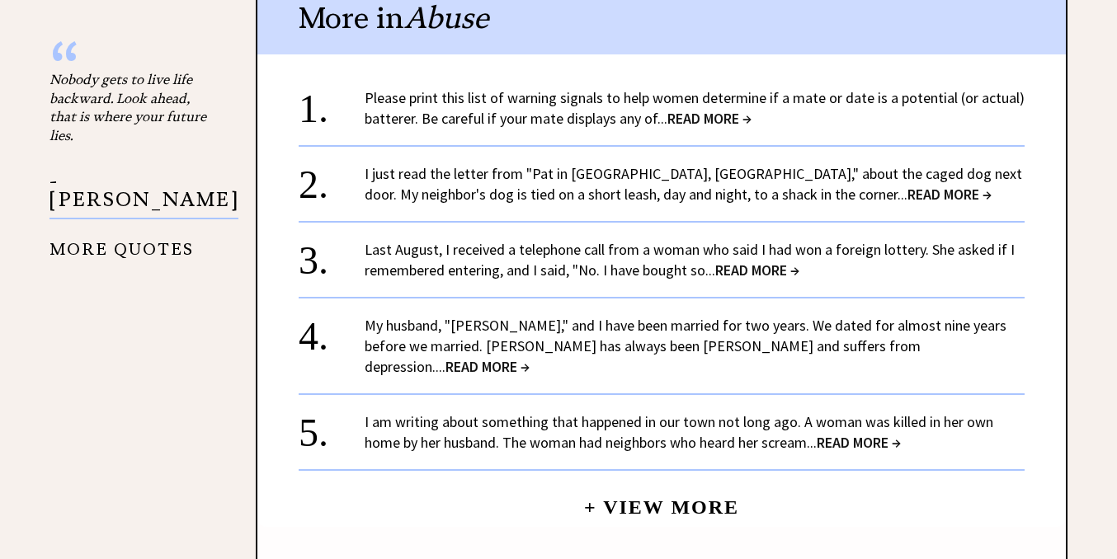
click at [714, 240] on link "Last August, I received a telephone call from a woman who said I had won a fore…" at bounding box center [690, 260] width 650 height 40
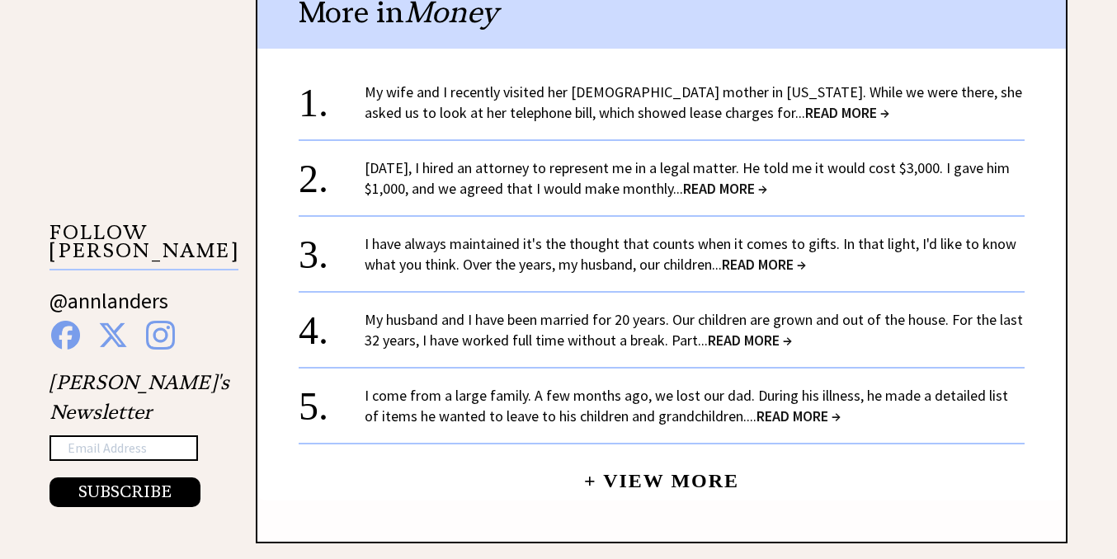
scroll to position [1475, 0]
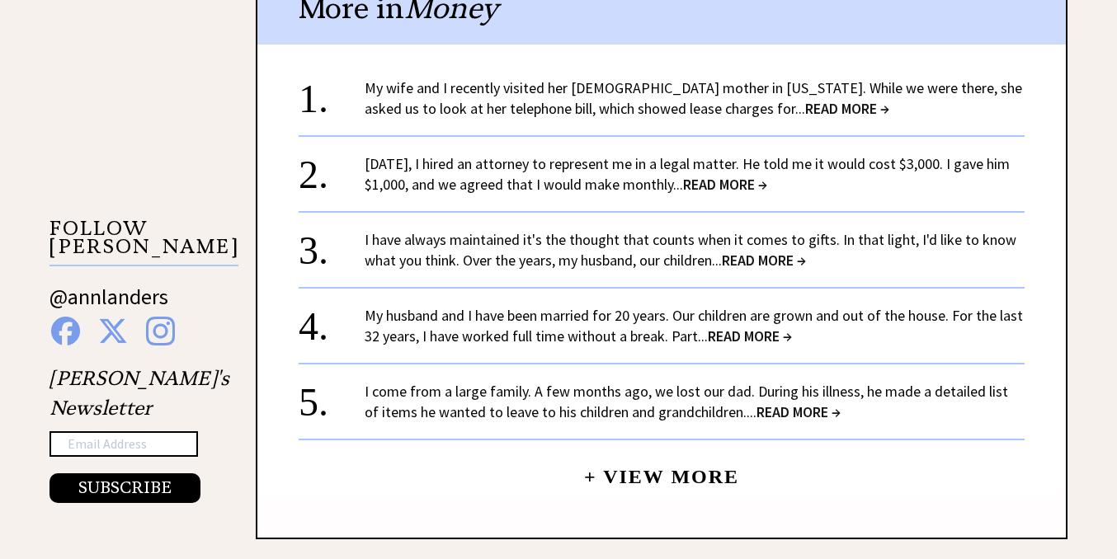
click at [654, 187] on link "Two years ago, I hired an attorney to represent me in a legal matter. He told m…" at bounding box center [687, 174] width 645 height 40
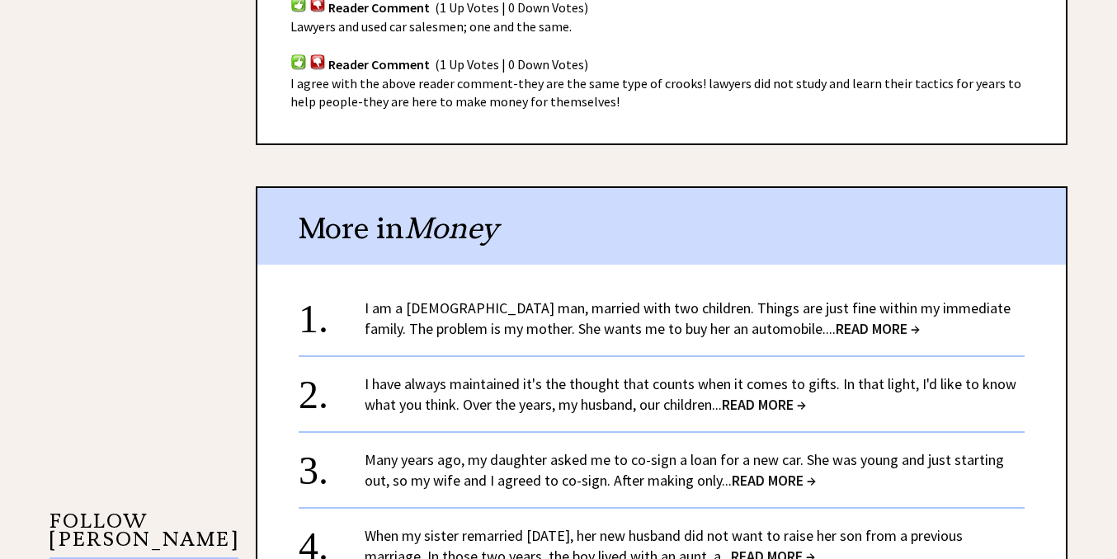
scroll to position [1192, 0]
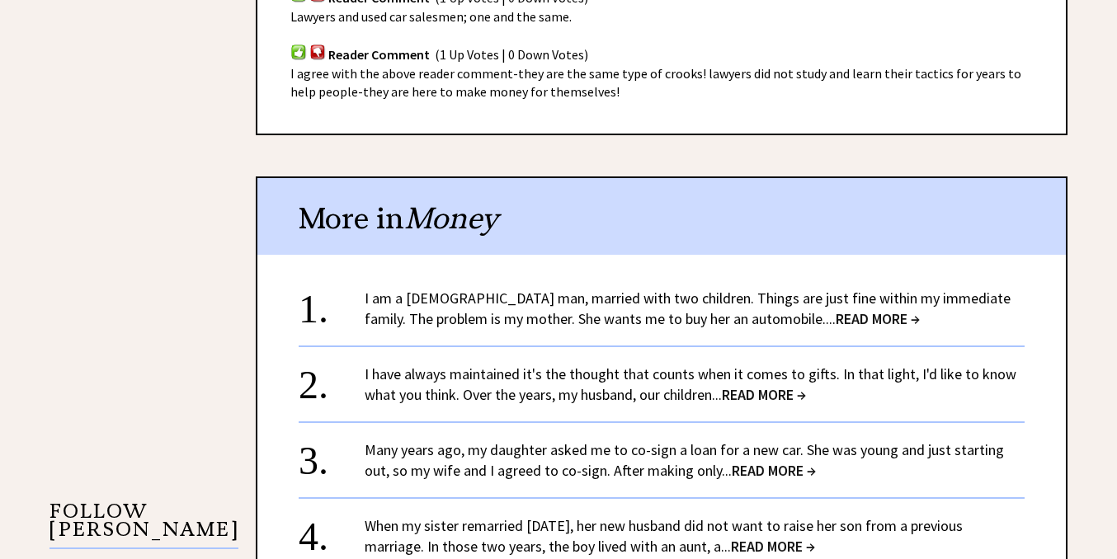
click at [700, 303] on link "I am a 42-year-old man, married with two children. Things are just fine within …" at bounding box center [688, 309] width 646 height 40
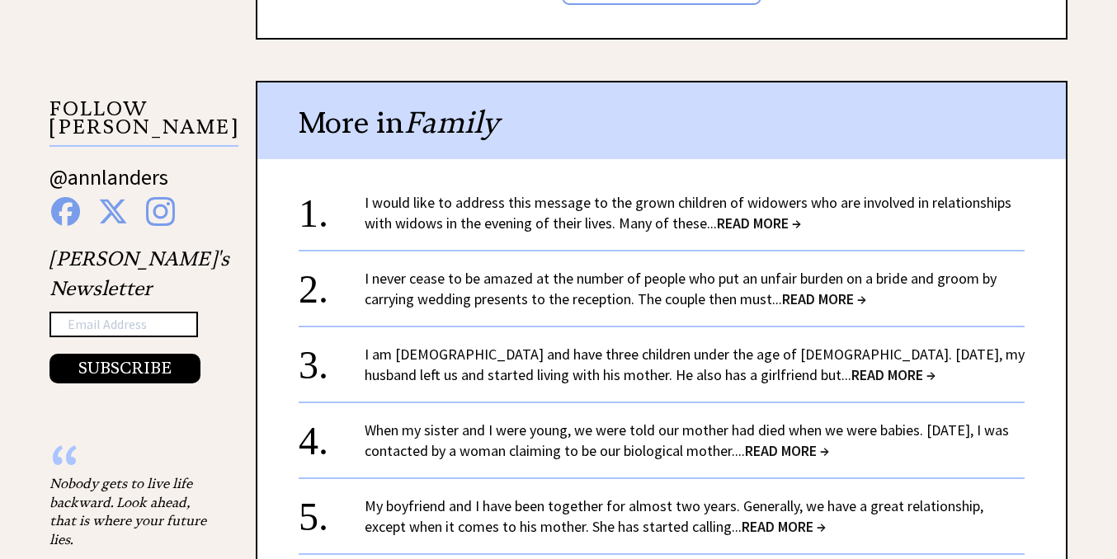
scroll to position [1598, 0]
